Goal: Task Accomplishment & Management: Use online tool/utility

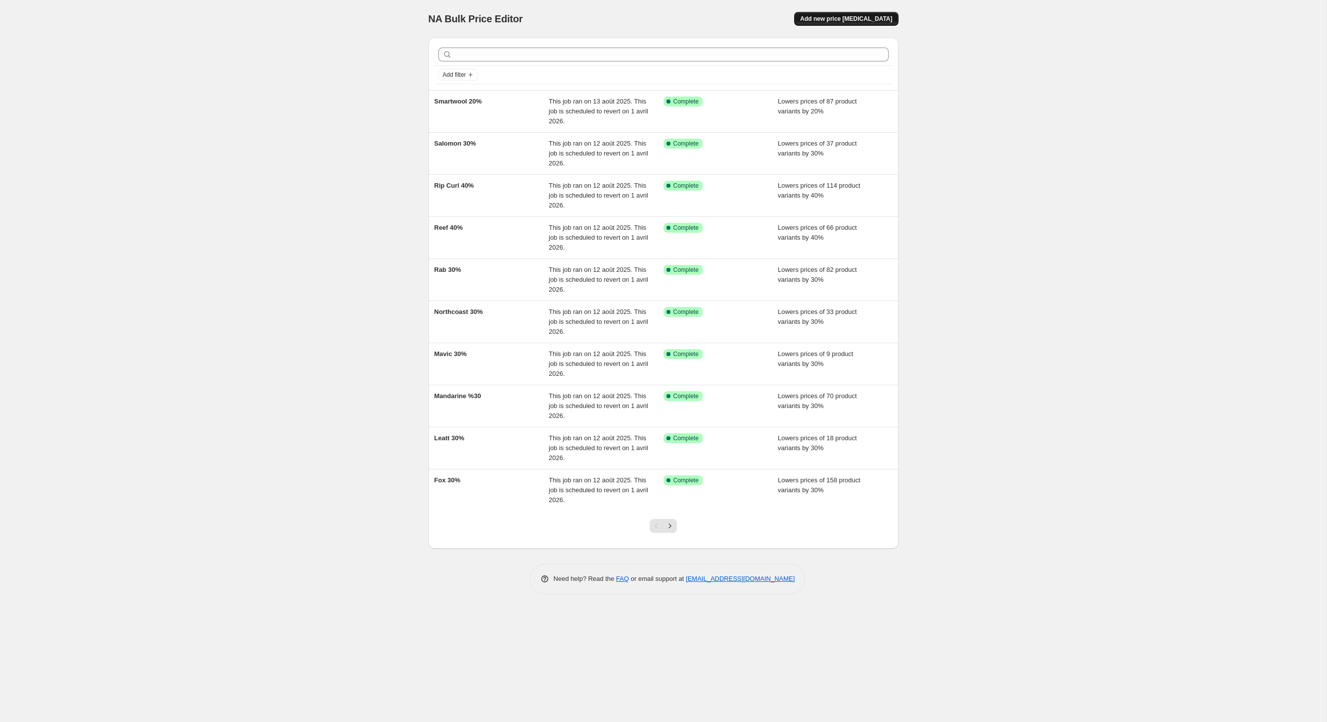
click at [869, 22] on span "Add new price [MEDICAL_DATA]" at bounding box center [846, 19] width 92 height 8
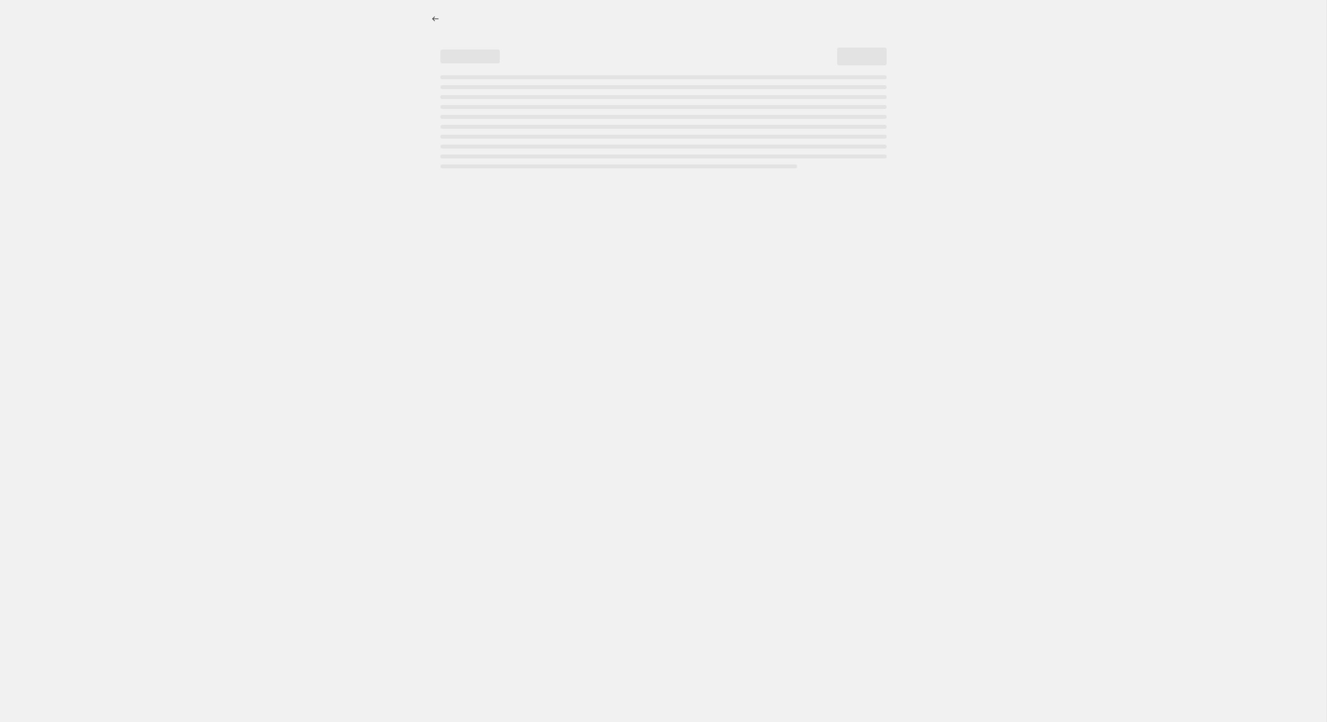
select select "percentage"
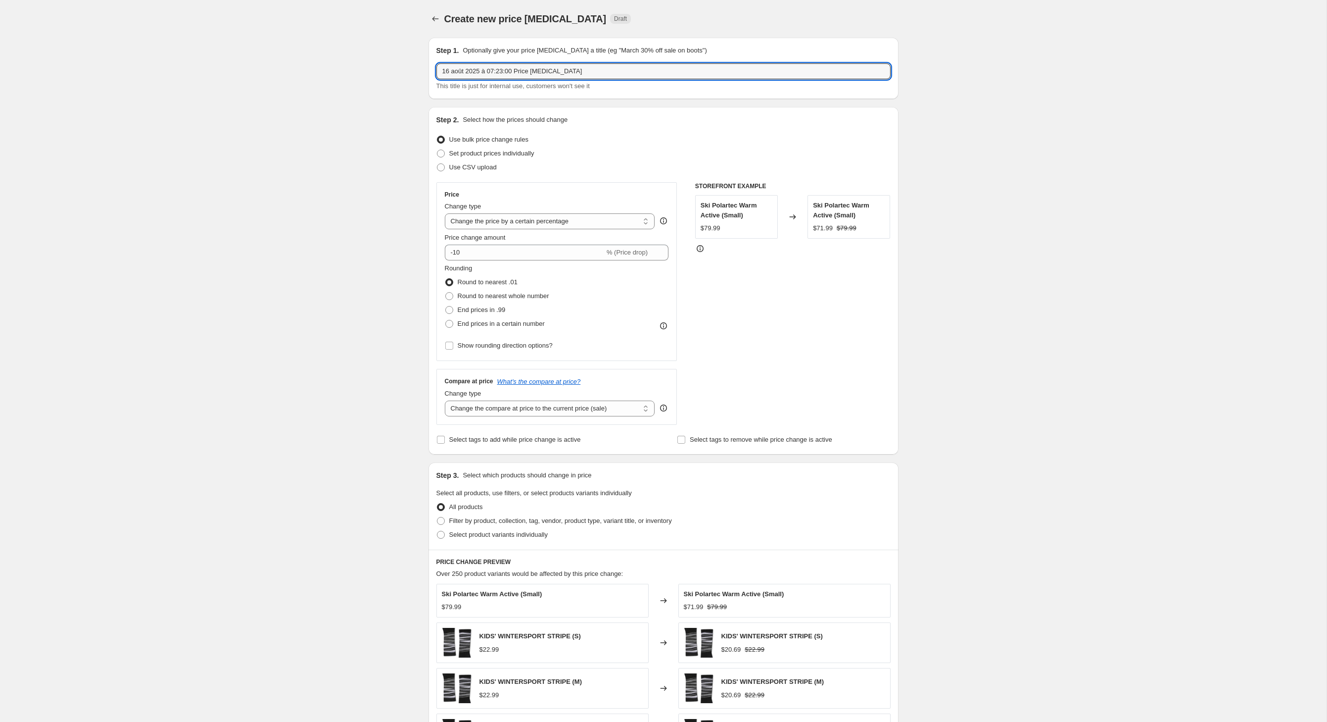
drag, startPoint x: 642, startPoint y: 82, endPoint x: 304, endPoint y: 82, distance: 338.5
click at [304, 82] on div "Create new price [MEDICAL_DATA]. This page is ready Create new price [MEDICAL_D…" at bounding box center [663, 491] width 1327 height 982
type input "Phase Five 10%"
click at [437, 443] on input "Select tags to add while price change is active" at bounding box center [441, 440] width 8 height 8
checkbox input "true"
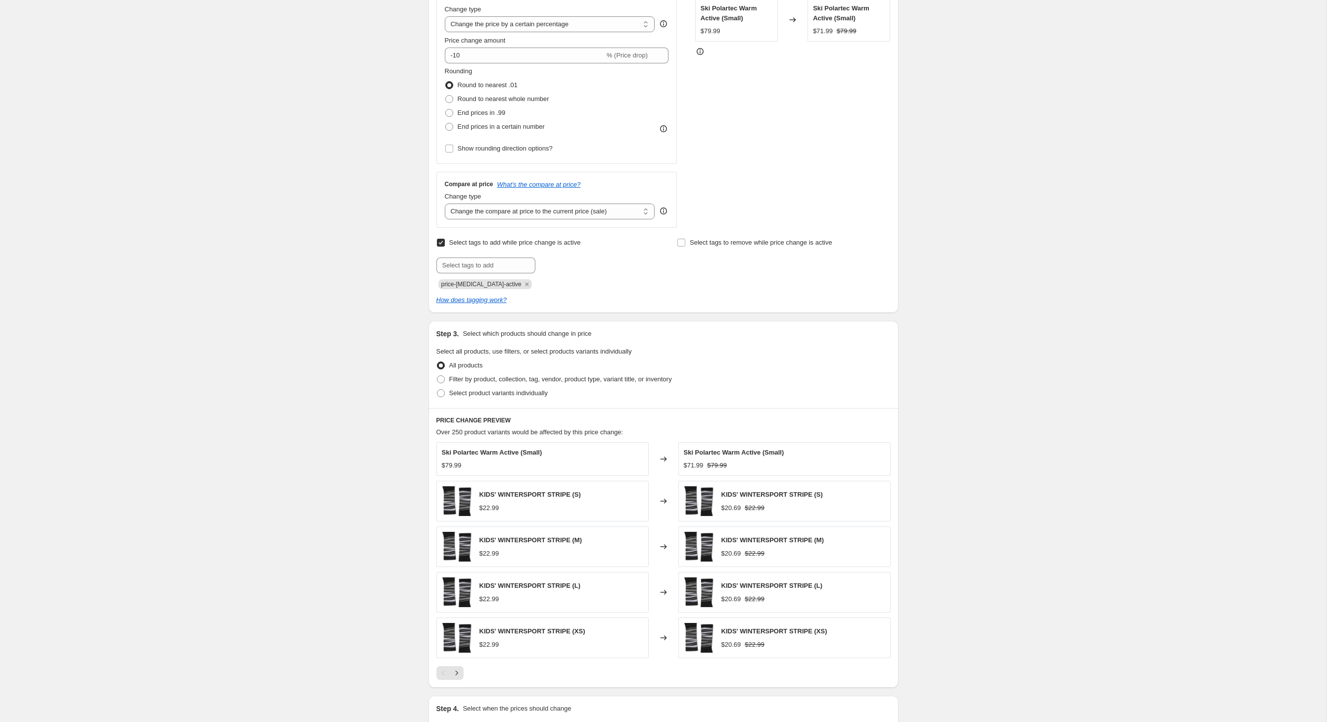
scroll to position [199, 0]
click at [437, 381] on span at bounding box center [441, 377] width 8 height 8
click at [437, 374] on input "Filter by product, collection, tag, vendor, product type, variant title, or inv…" at bounding box center [437, 373] width 0 height 0
radio input "true"
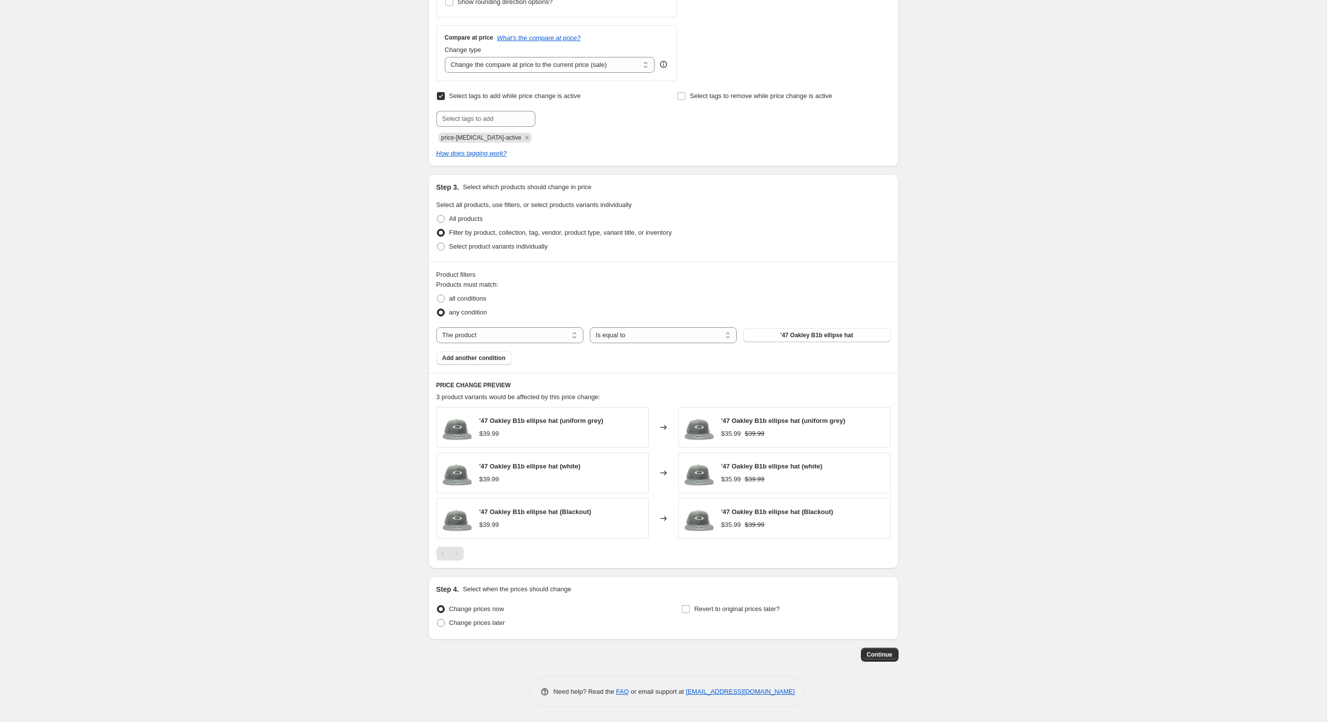
scroll to position [420, 0]
click at [449, 294] on span "all conditions" at bounding box center [467, 297] width 37 height 7
click at [437, 294] on input "all conditions" at bounding box center [437, 294] width 0 height 0
radio input "true"
select select "vendor"
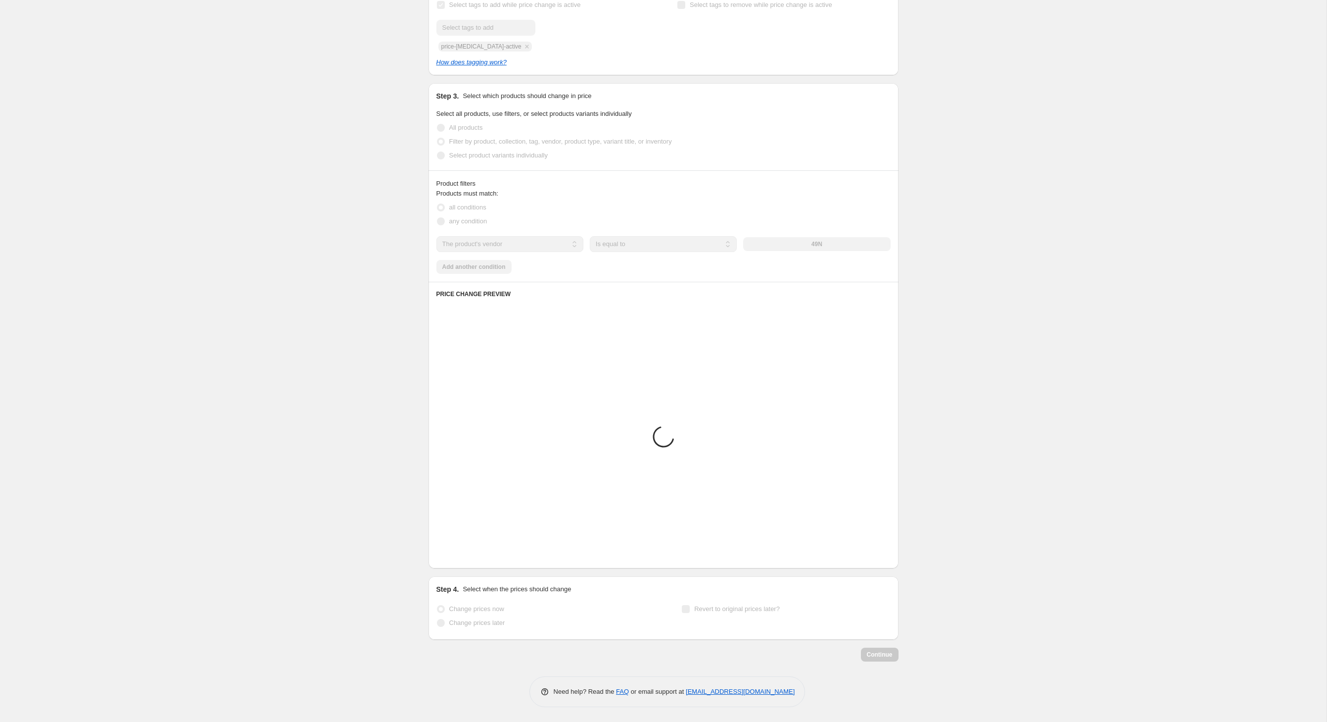
scroll to position [515, 0]
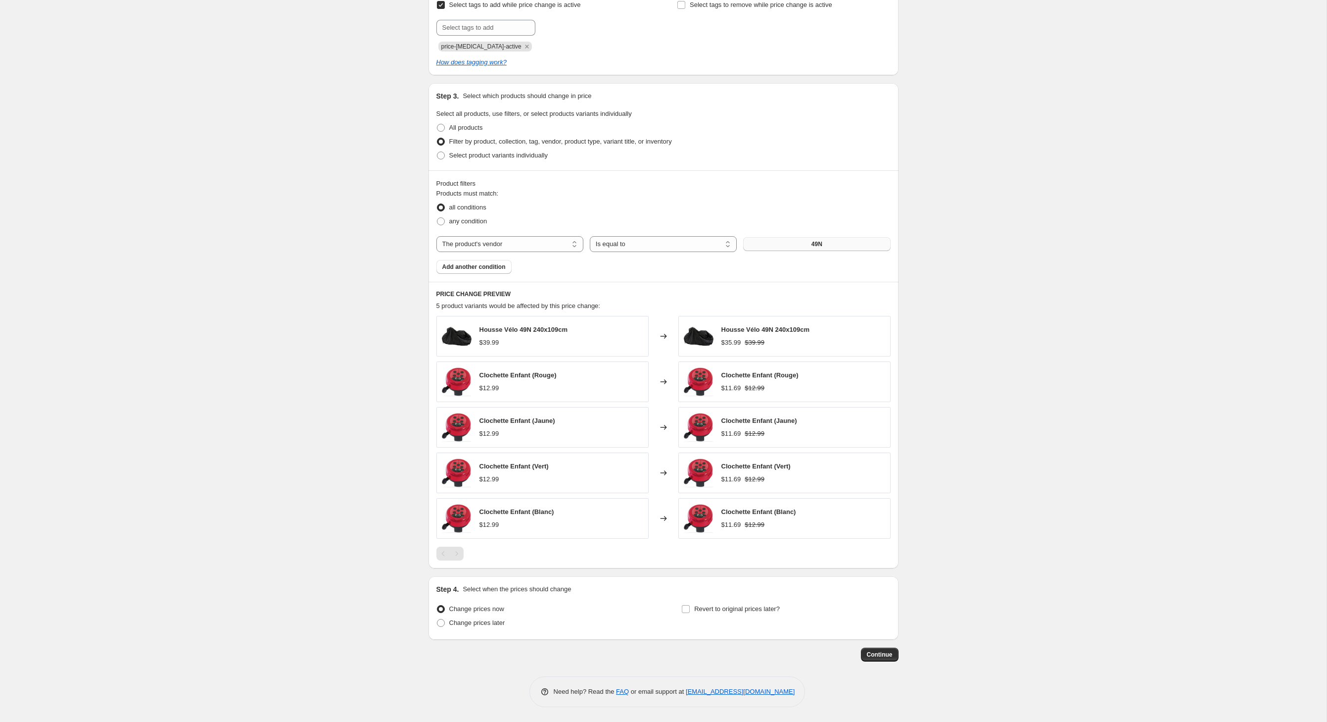
click at [813, 237] on button "49N" at bounding box center [816, 244] width 147 height 14
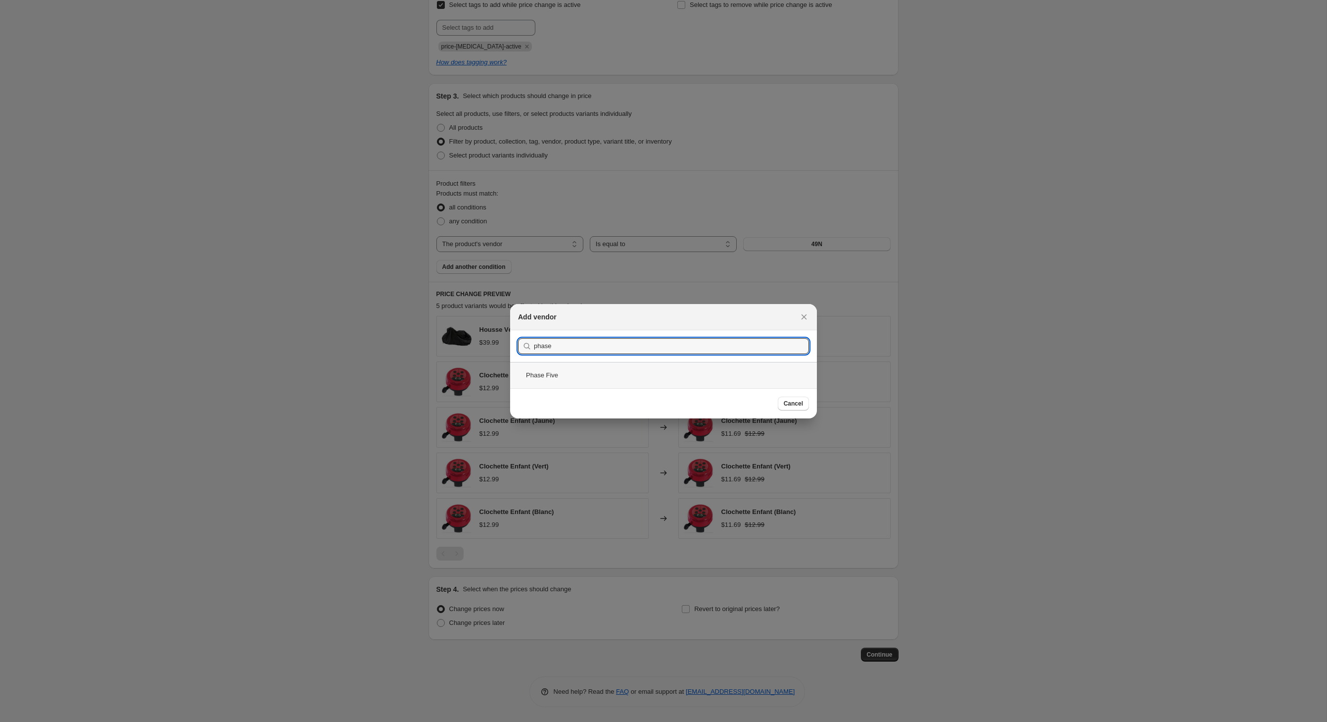
type input "phase"
click at [528, 380] on div "Phase Five" at bounding box center [663, 375] width 307 height 26
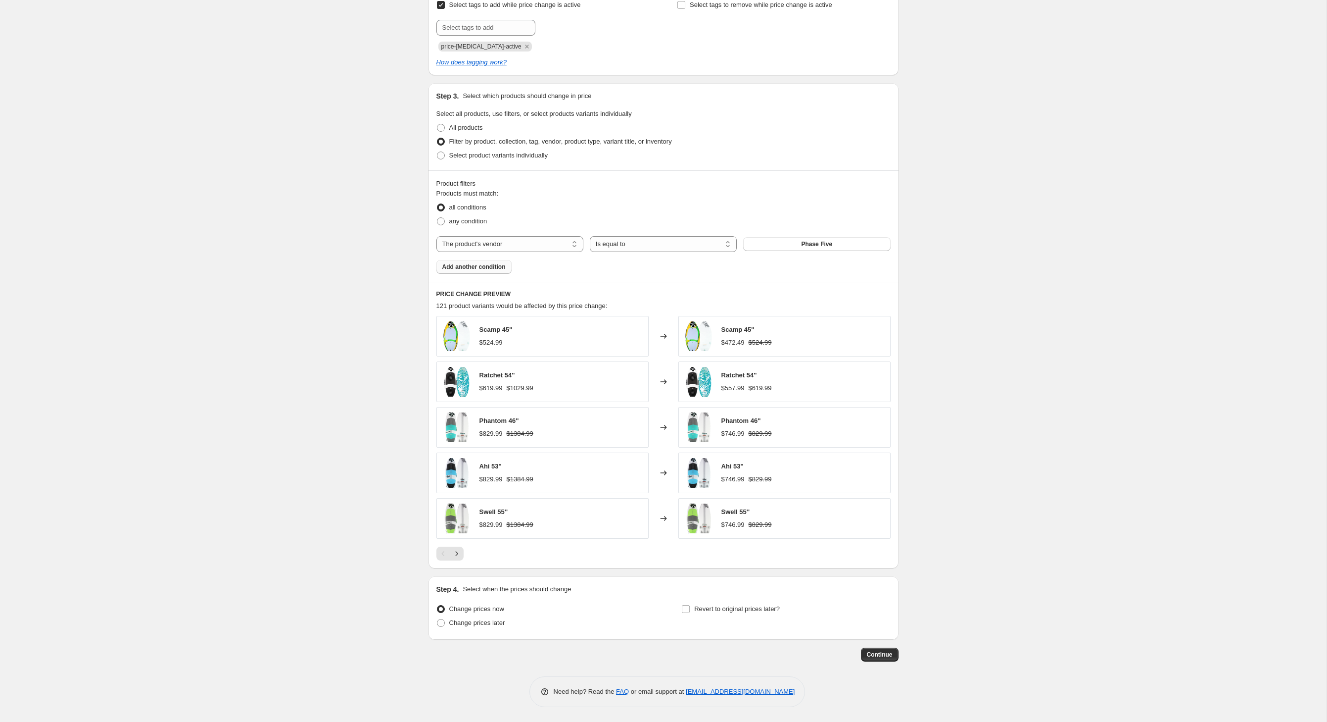
click at [485, 263] on span "Add another condition" at bounding box center [473, 267] width 63 height 8
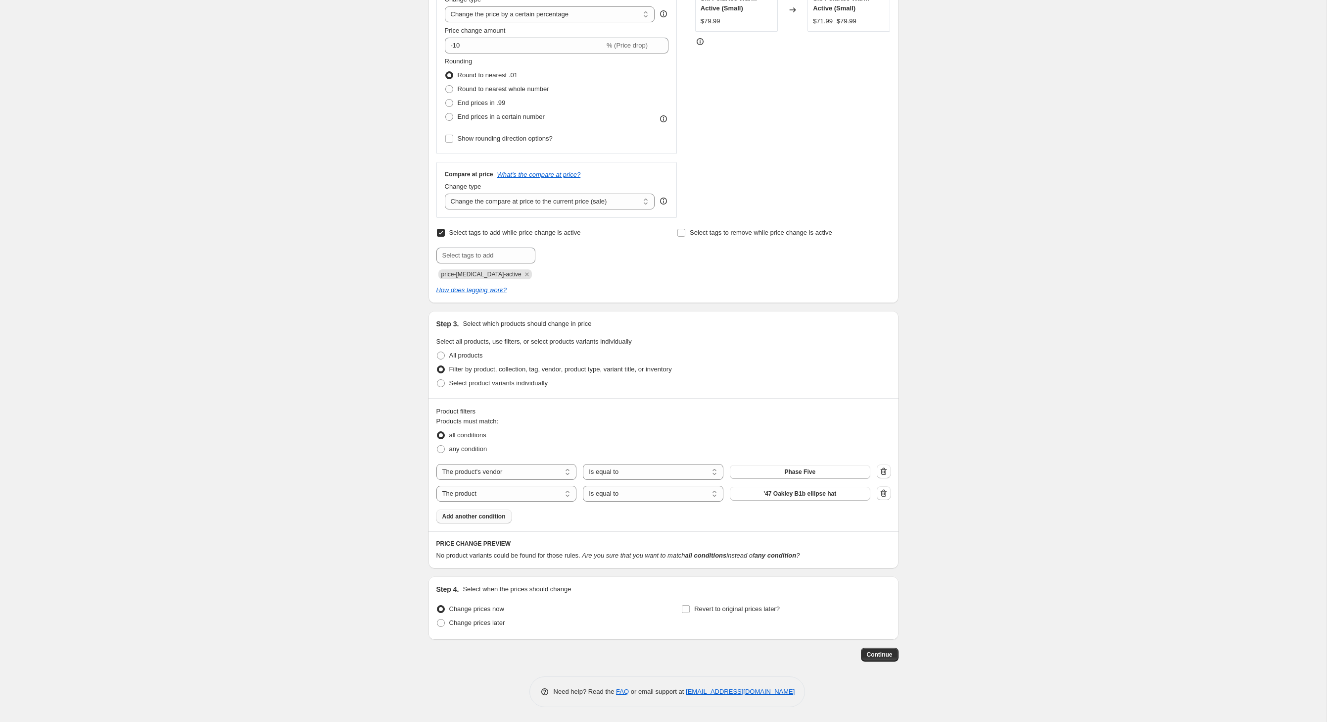
scroll to position [301, 0]
select select "product_type"
click at [793, 487] on button "14-15" at bounding box center [800, 494] width 141 height 14
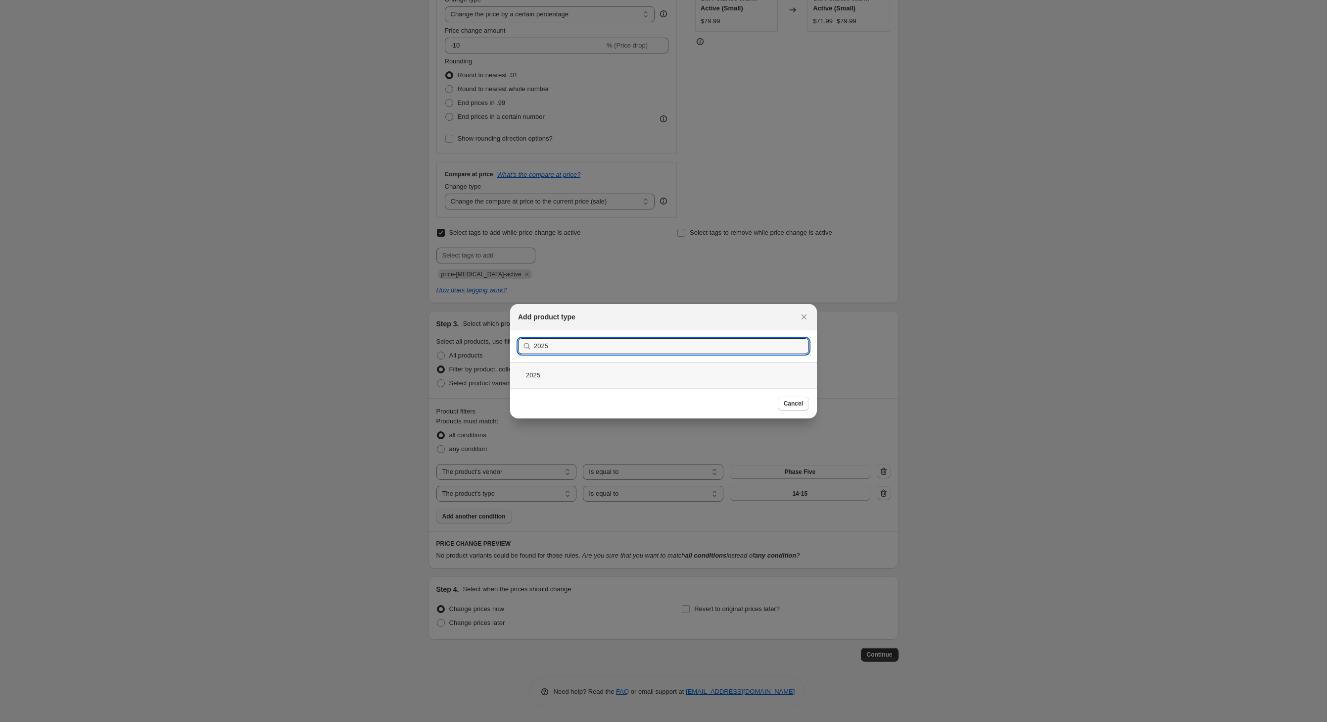
type input "2025"
click at [526, 380] on div "2025" at bounding box center [663, 375] width 307 height 26
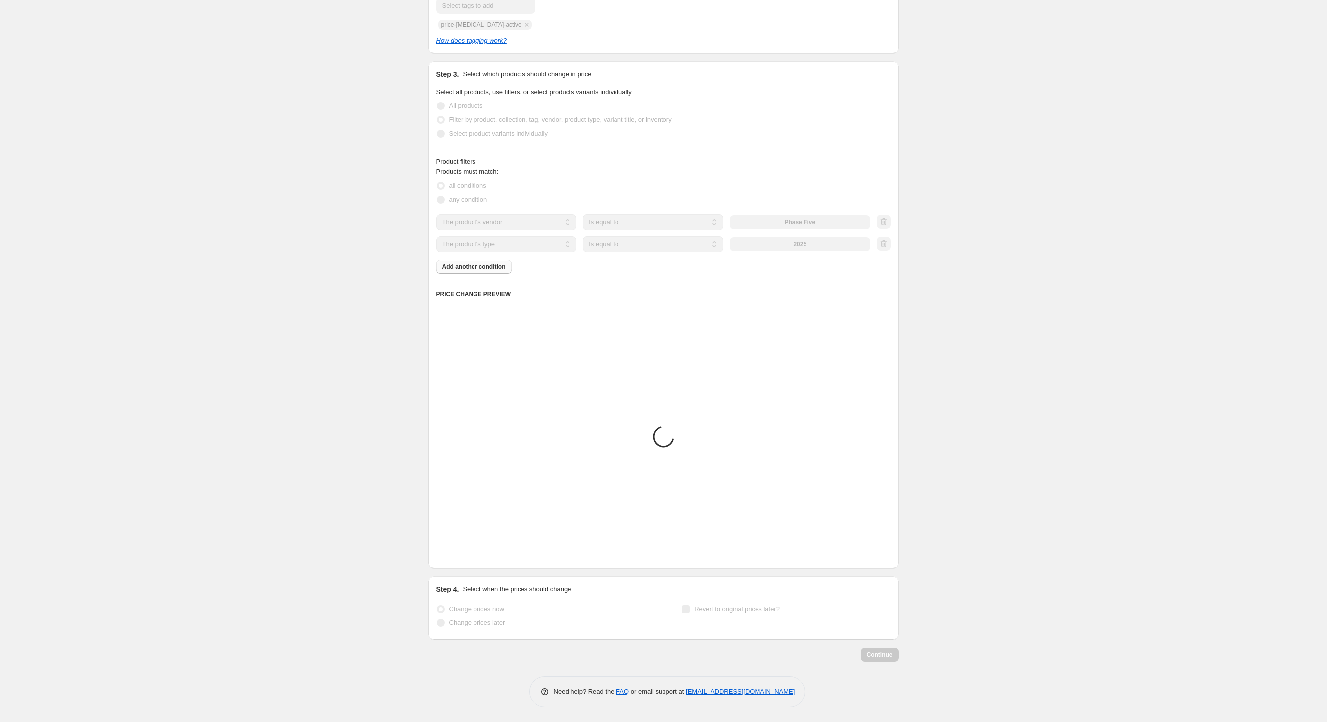
scroll to position [514, 0]
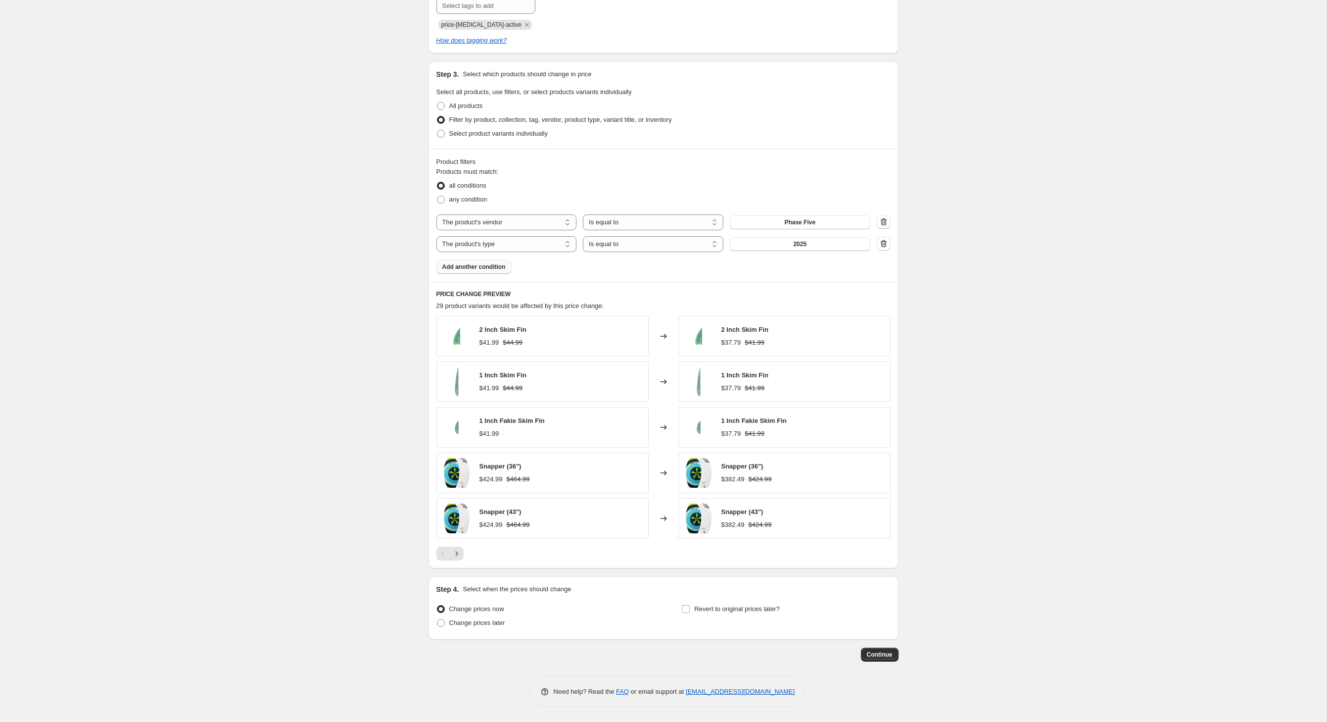
click at [463, 271] on span "Add another condition" at bounding box center [473, 267] width 63 height 8
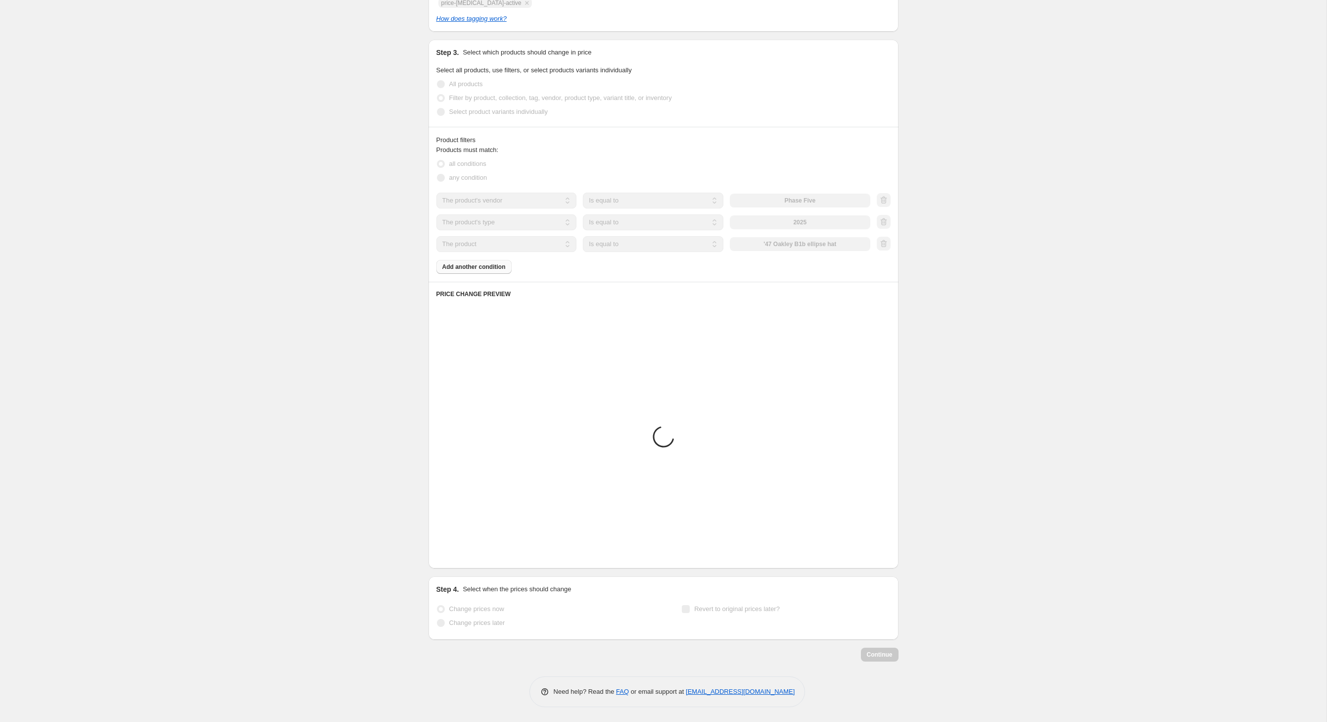
scroll to position [325, 0]
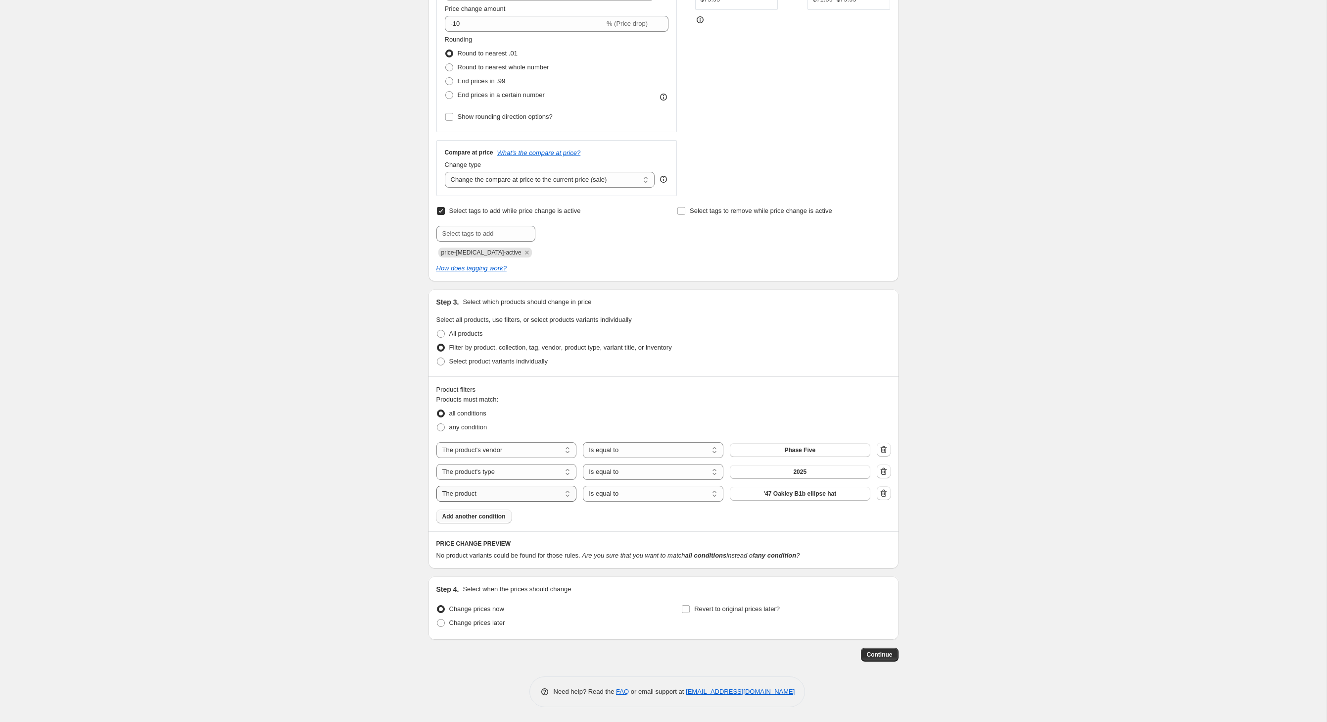
select select "inventory_quantity"
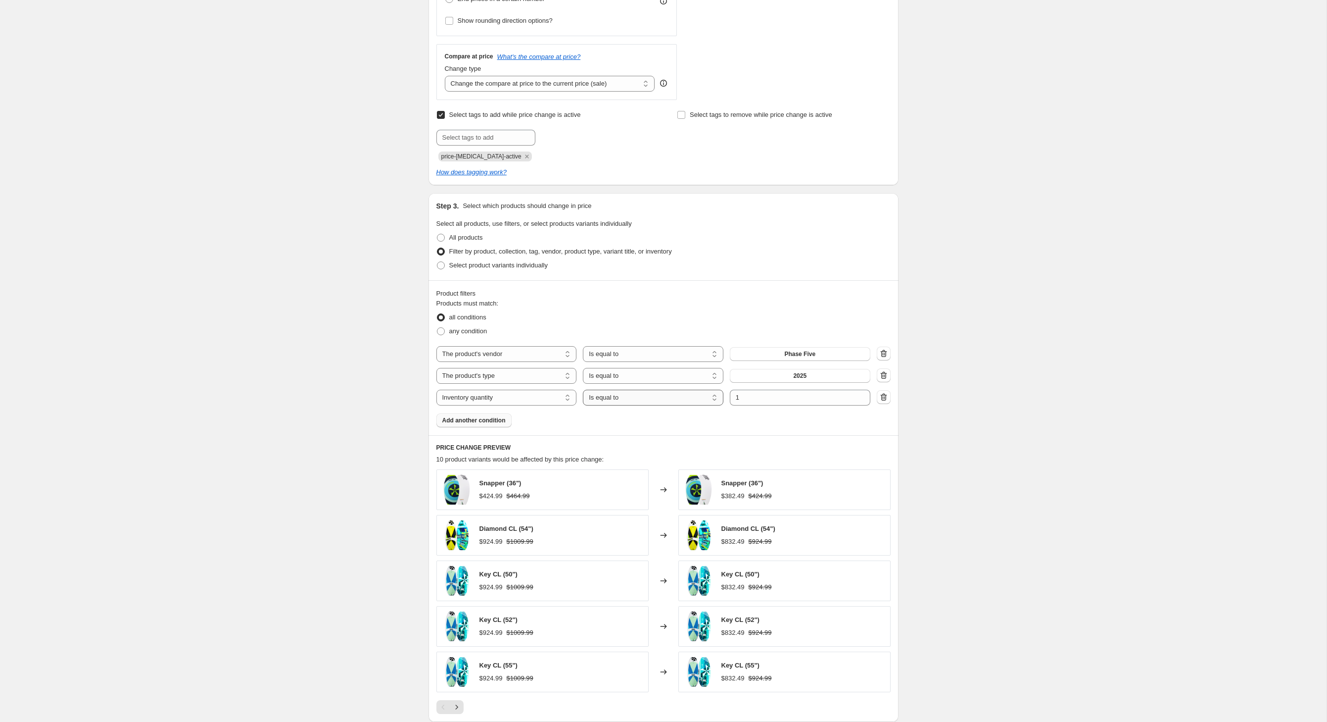
select select ">"
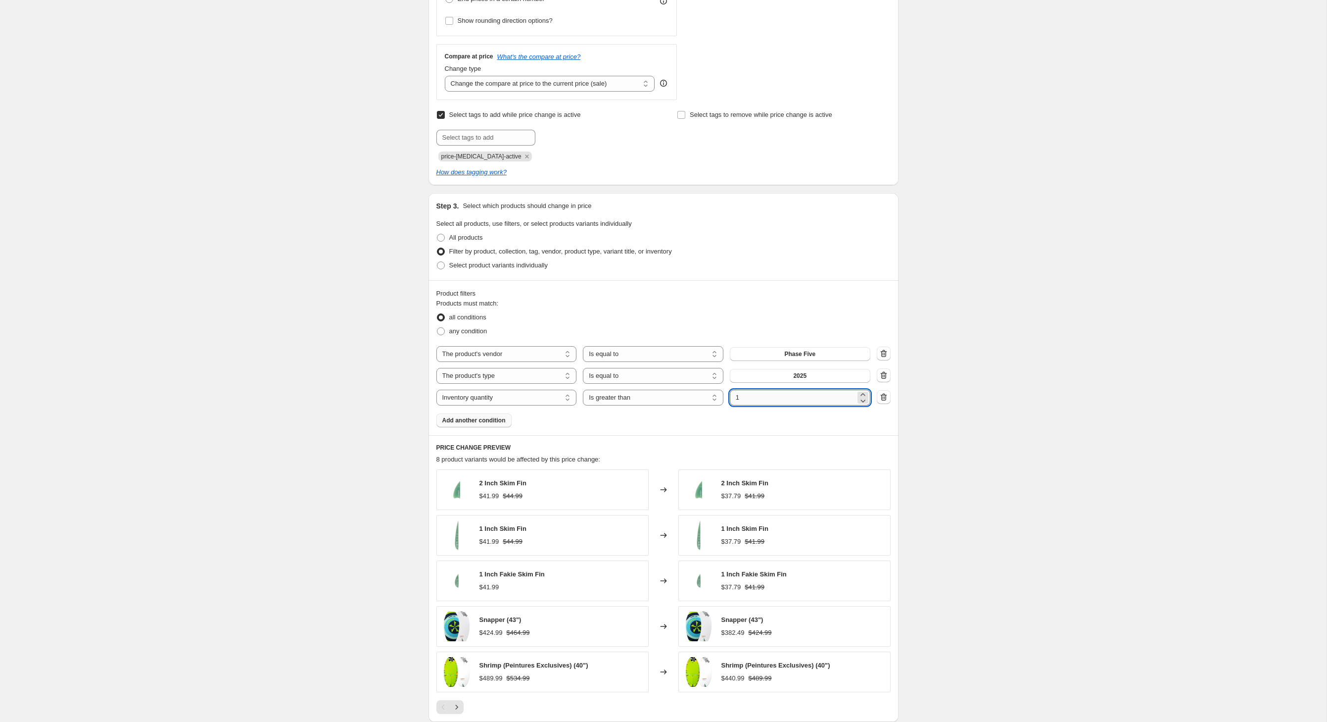
click at [822, 405] on input "1" at bounding box center [793, 398] width 126 height 16
type input "0"
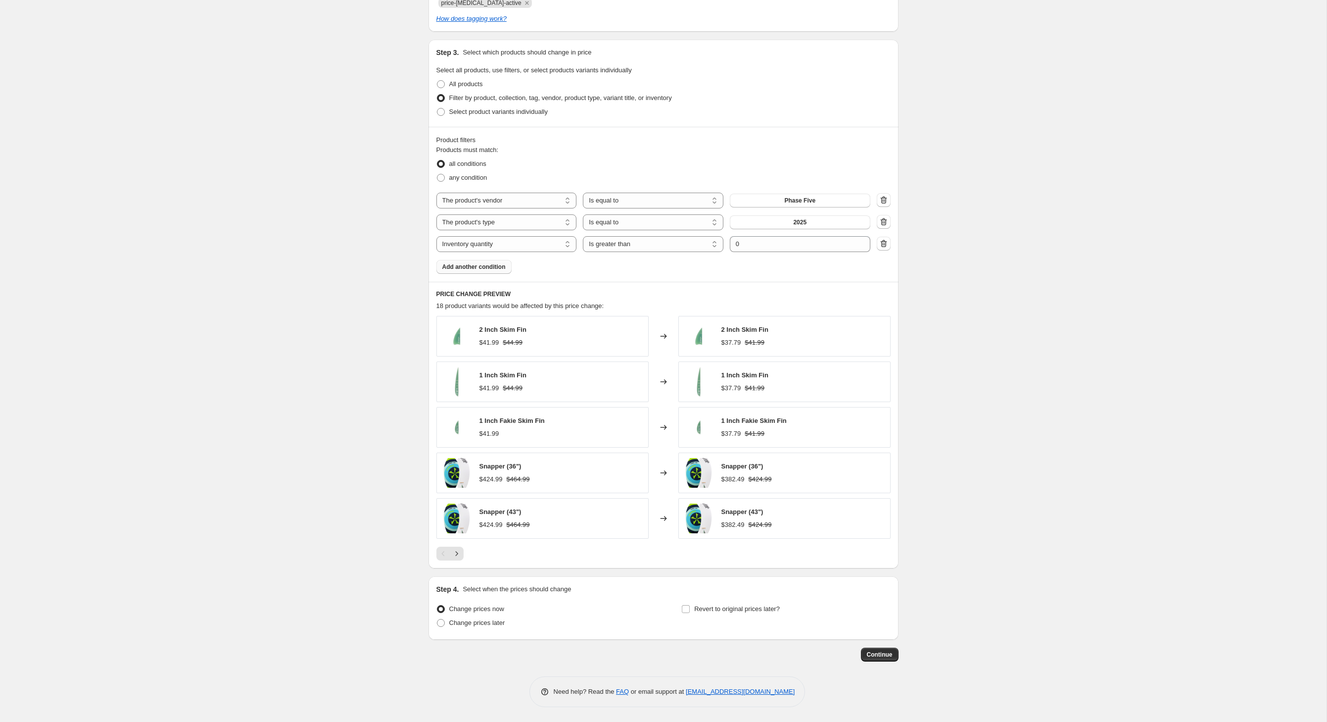
scroll to position [570, 0]
click at [452, 548] on icon "Next" at bounding box center [457, 553] width 10 height 10
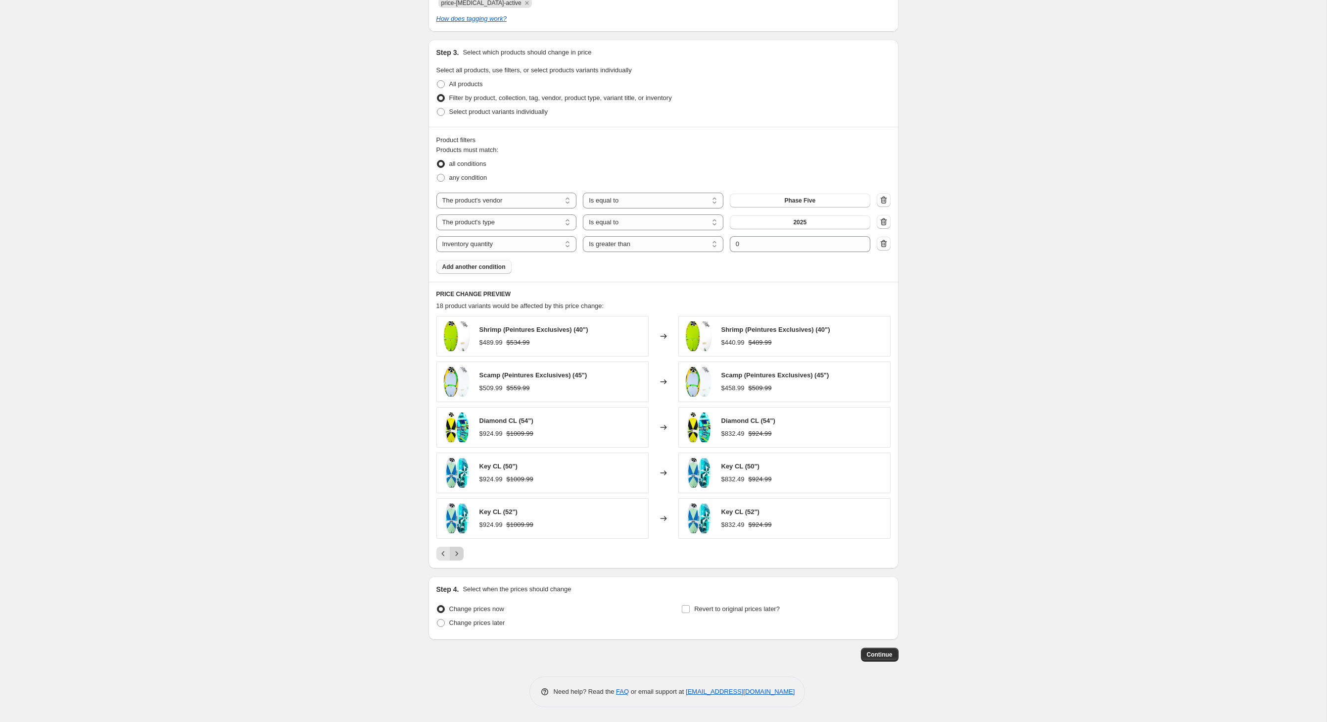
click at [452, 548] on icon "Next" at bounding box center [457, 553] width 10 height 10
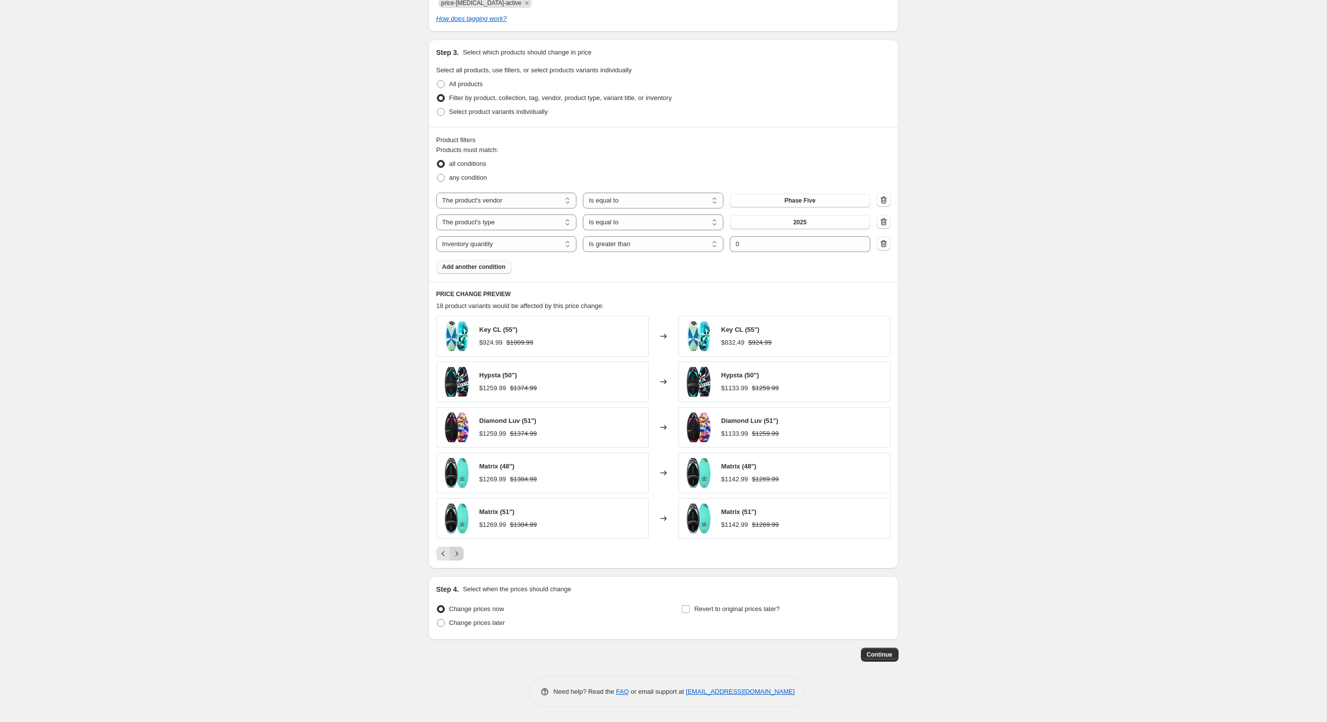
click at [452, 548] on icon "Next" at bounding box center [457, 553] width 10 height 10
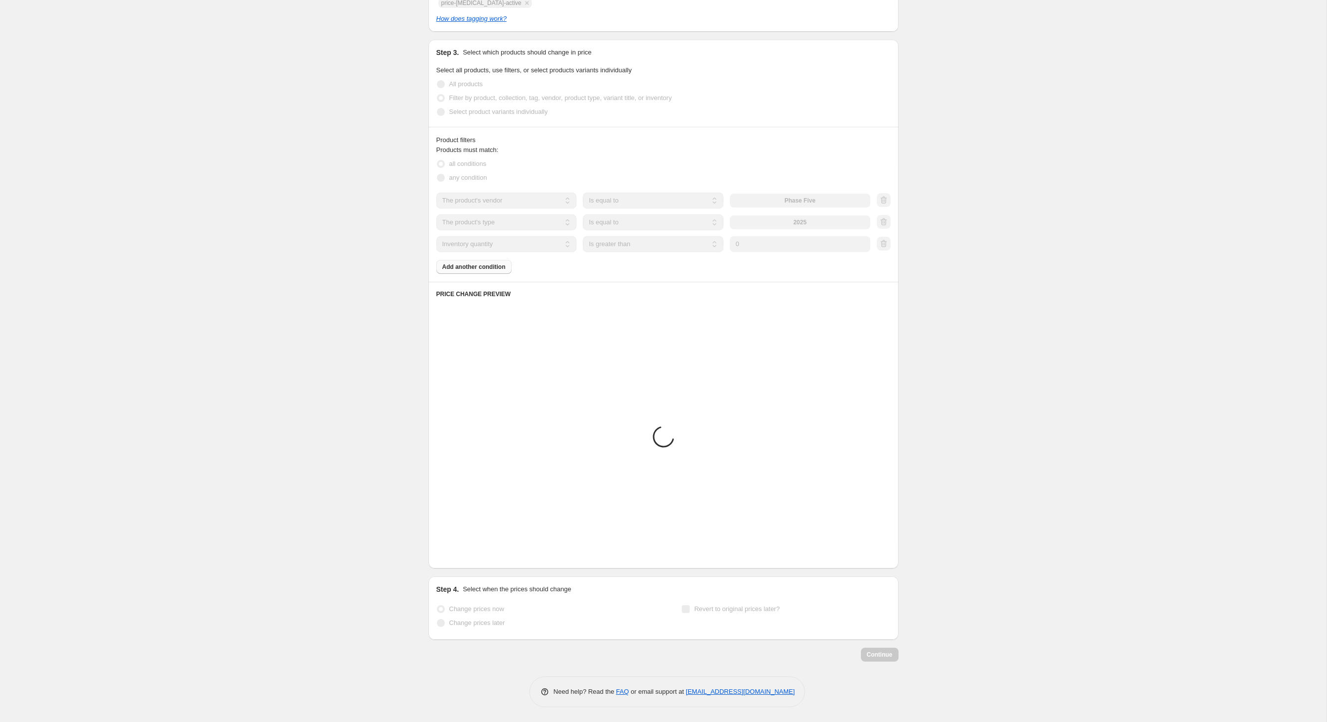
scroll to position [477, 0]
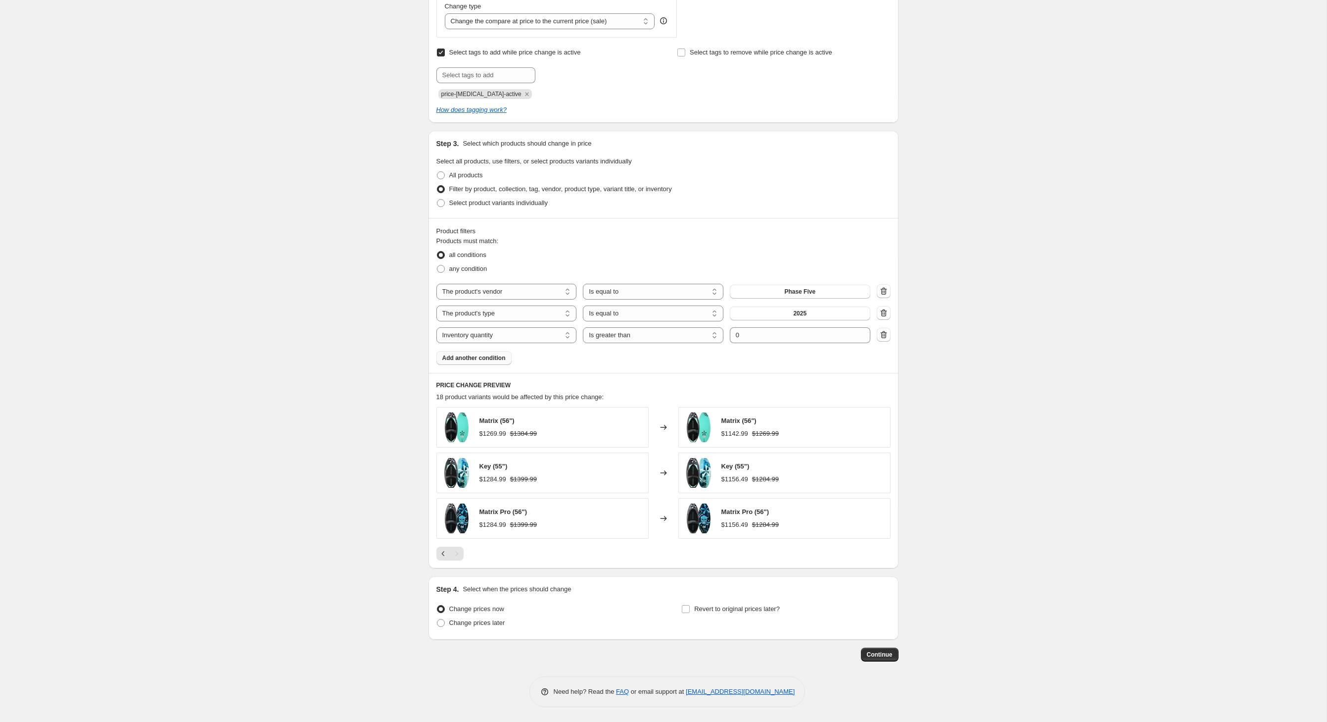
click at [872, 584] on div "Step 4. Select when the prices should change" at bounding box center [664, 589] width 454 height 10
click at [688, 605] on input "Revert to original prices later?" at bounding box center [686, 609] width 8 height 8
checkbox input "true"
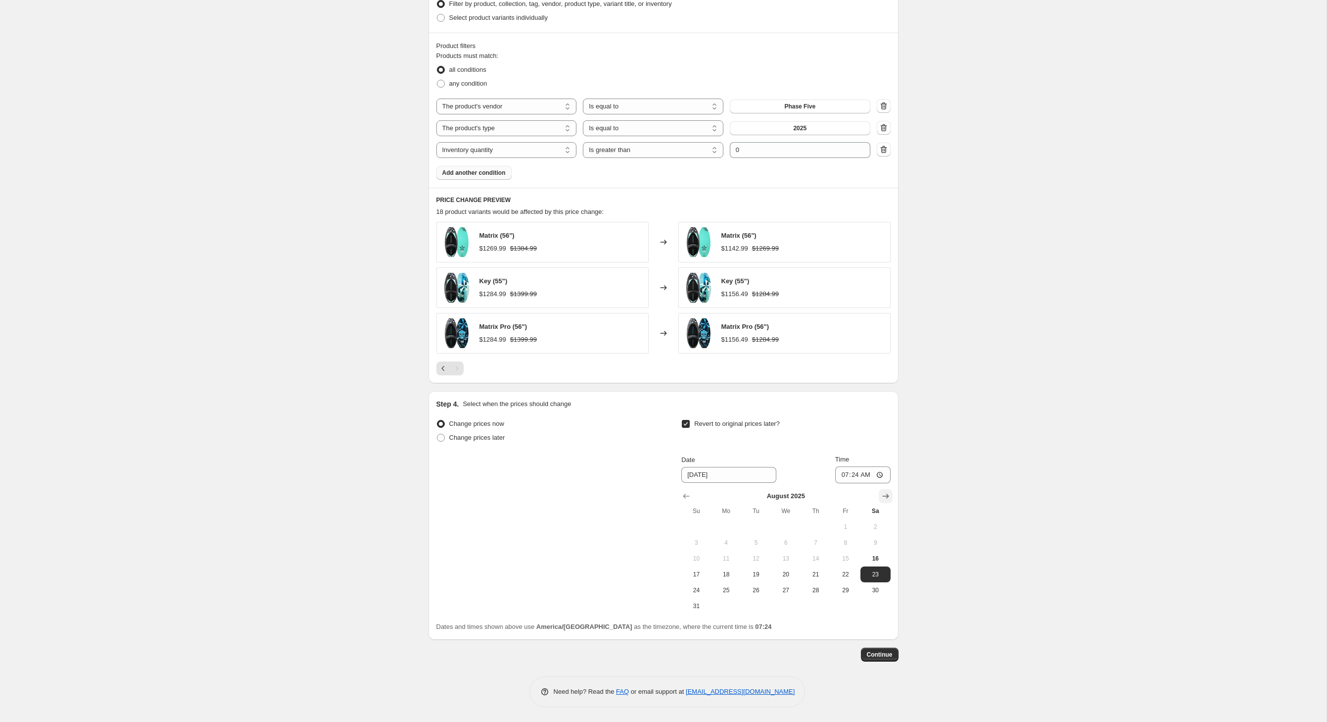
click at [891, 491] on icon "Show next month, September 2025" at bounding box center [886, 496] width 10 height 10
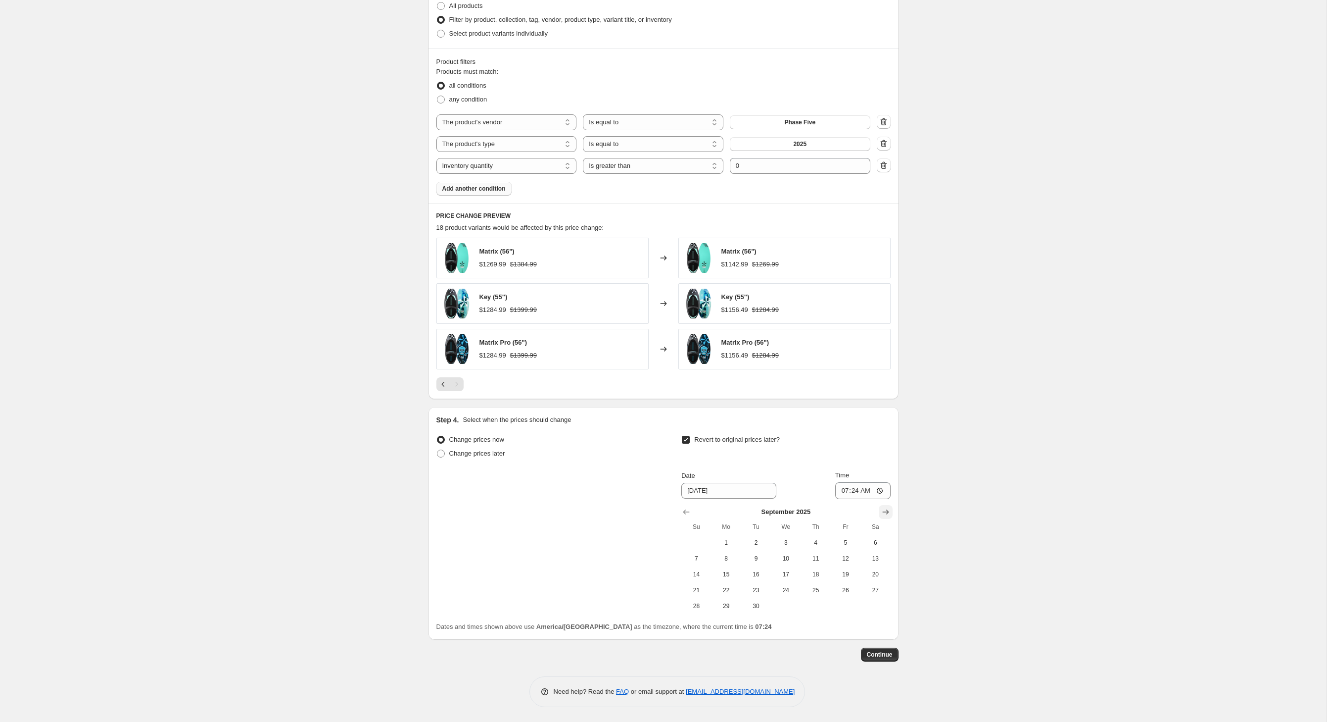
click at [891, 507] on icon "Show next month, October 2025" at bounding box center [886, 512] width 10 height 10
click at [891, 507] on icon "Show next month, November 2025" at bounding box center [886, 512] width 10 height 10
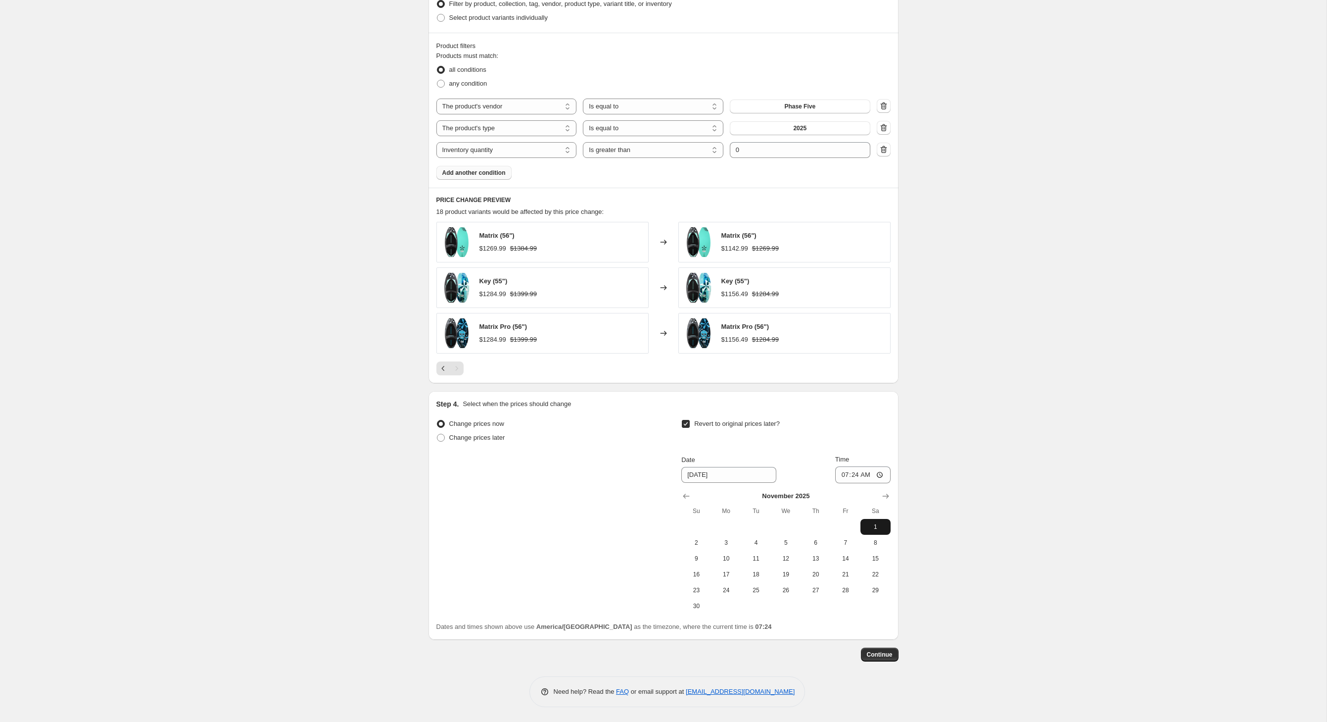
click at [886, 529] on span "1" at bounding box center [876, 527] width 22 height 8
type input "[DATE]"
click at [893, 658] on span "Continue" at bounding box center [880, 654] width 26 height 8
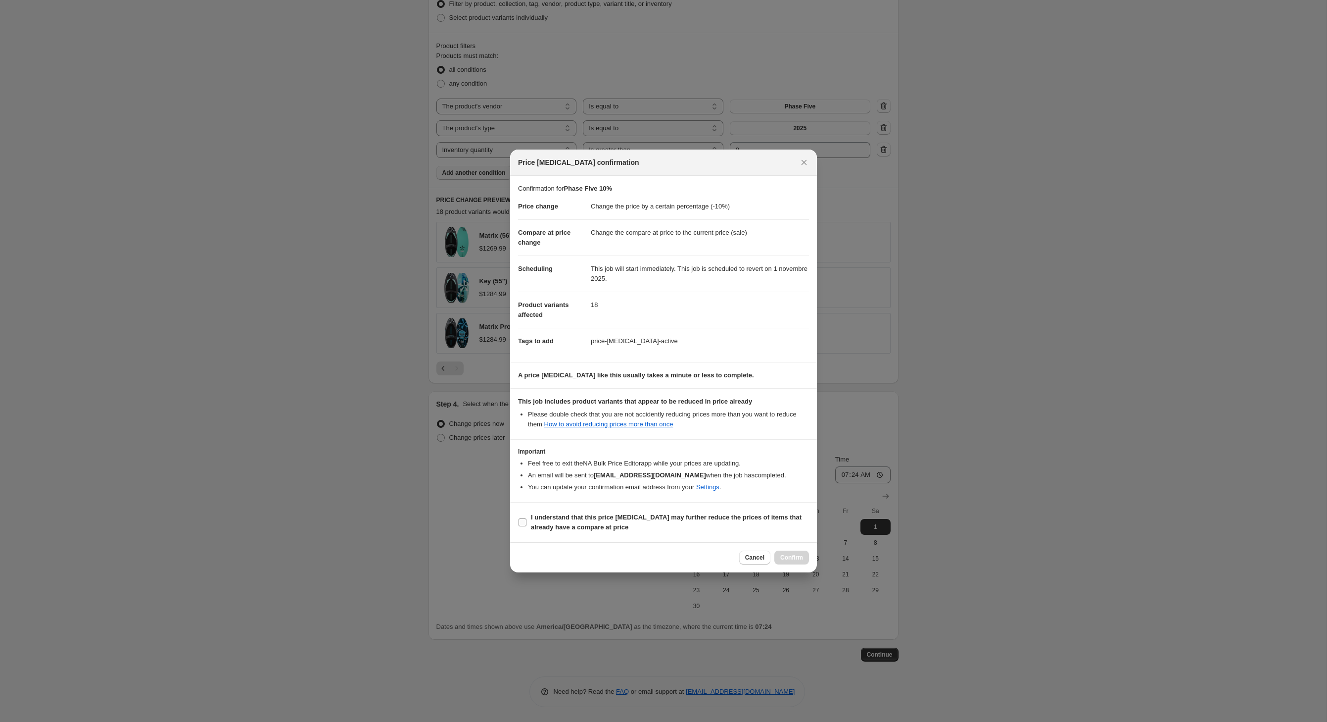
click at [519, 526] on input "I understand that this price [MEDICAL_DATA] may further reduce the prices of it…" at bounding box center [523, 522] width 8 height 8
checkbox input "true"
click at [803, 561] on span "Confirm" at bounding box center [792, 557] width 23 height 8
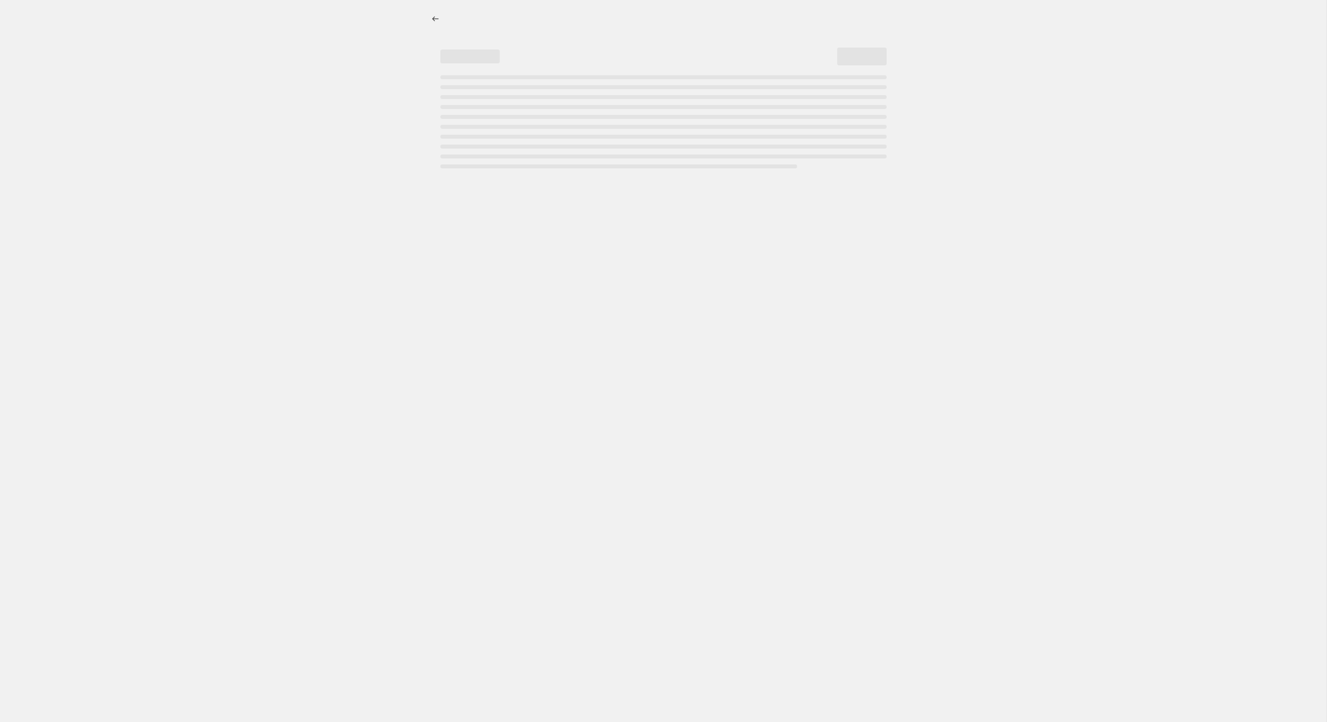
select select "percentage"
select select "vendor"
select select "product_type"
select select "inventory_quantity"
select select ">"
